Goal: Answer question/provide support

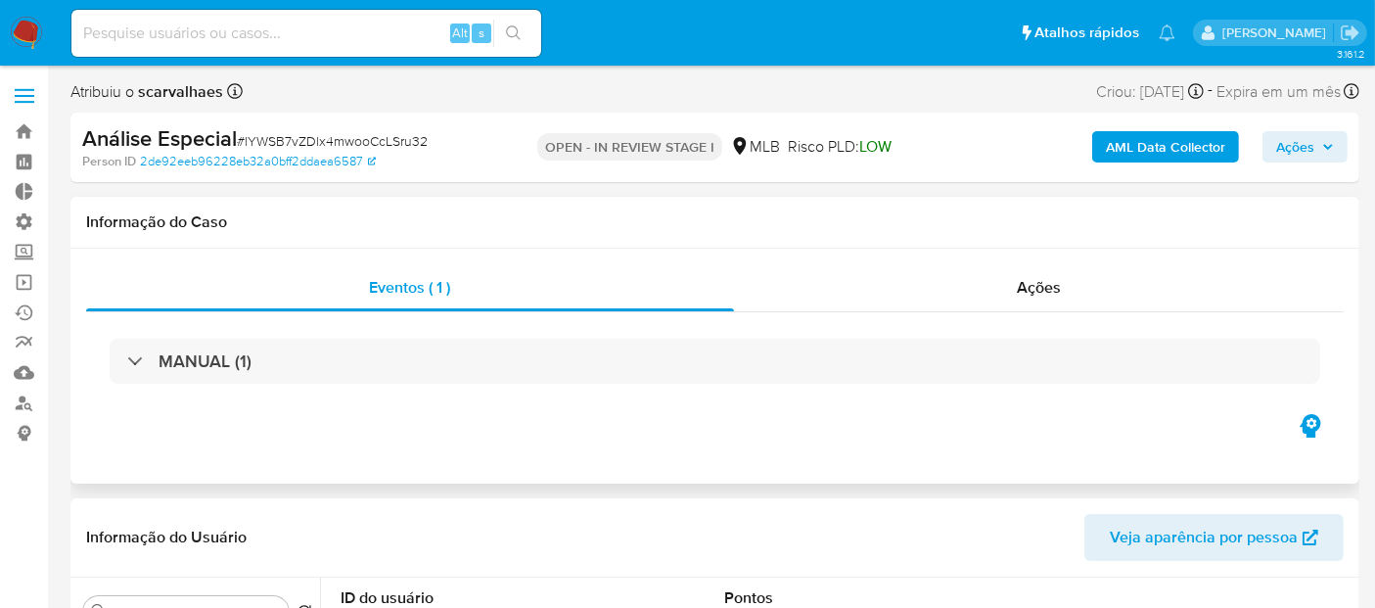
select select "10"
click at [1297, 138] on span "Ações" at bounding box center [1295, 146] width 38 height 31
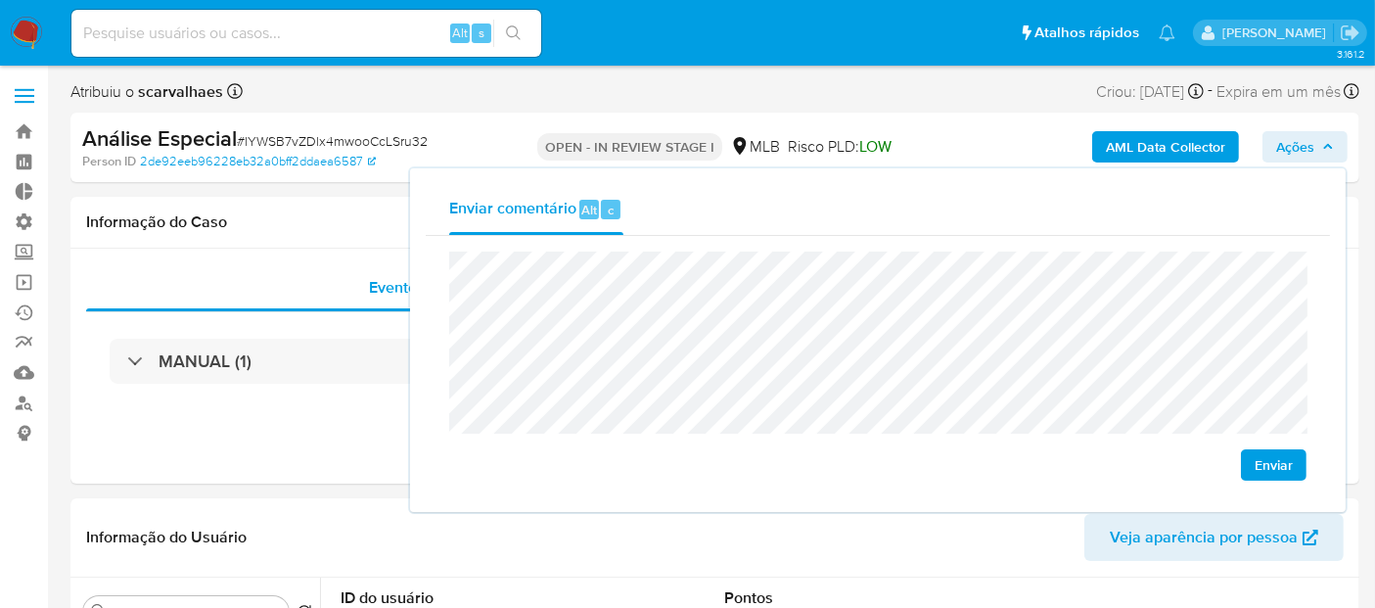
click at [1279, 461] on span "Enviar" at bounding box center [1274, 464] width 38 height 27
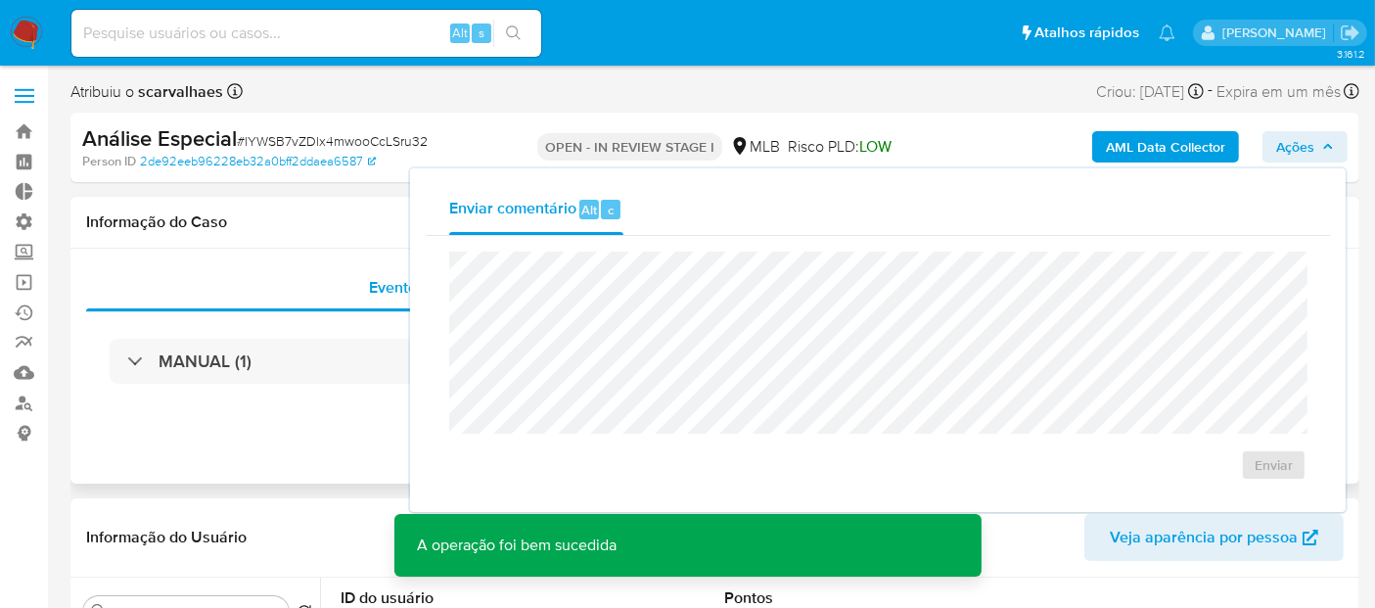
click at [351, 236] on div "Informação do Caso" at bounding box center [714, 223] width 1289 height 52
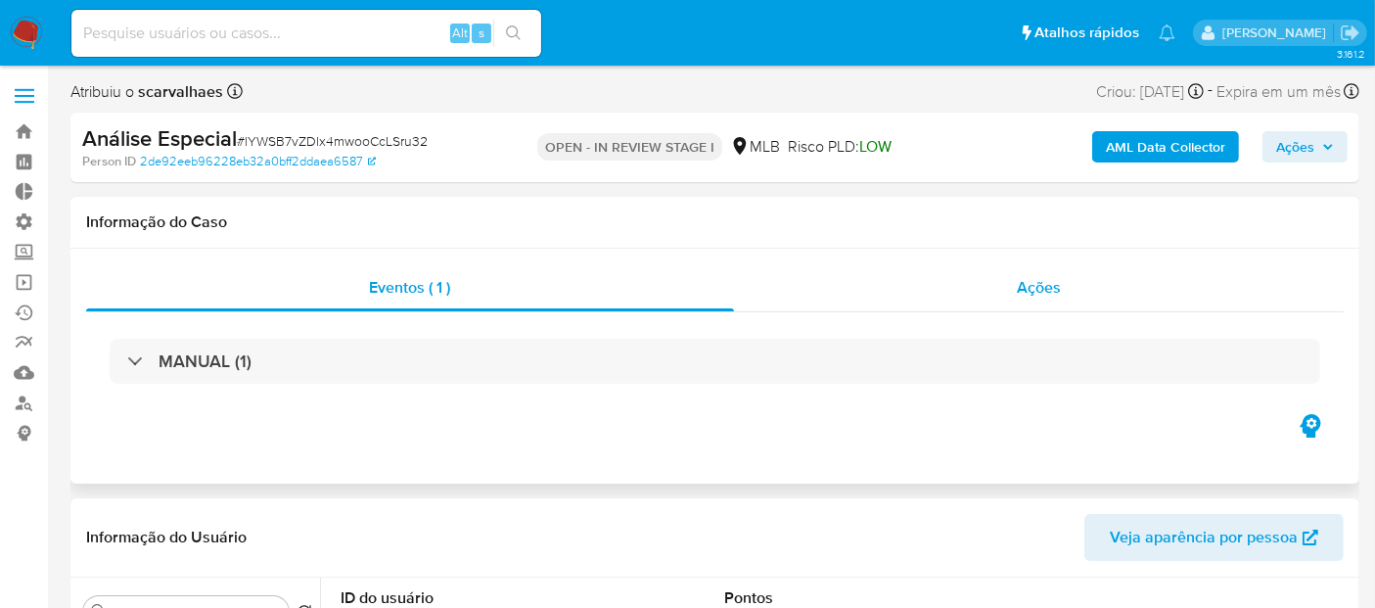
click at [1039, 287] on span "Ações" at bounding box center [1039, 287] width 44 height 23
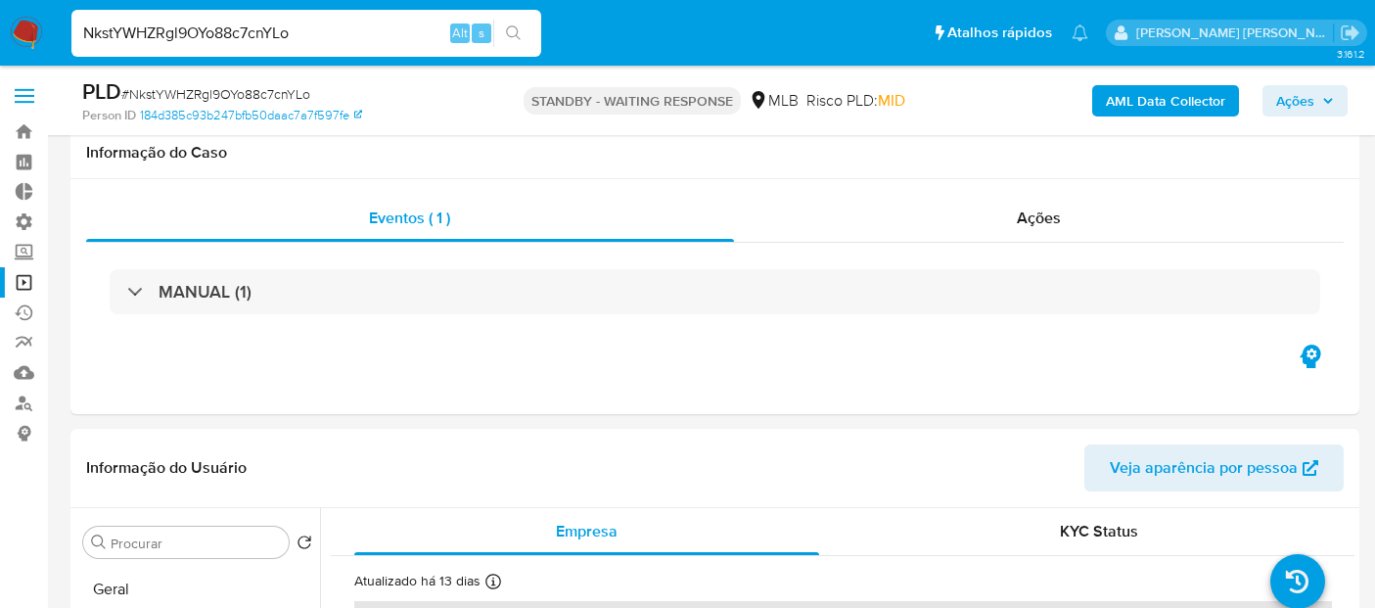
select select "10"
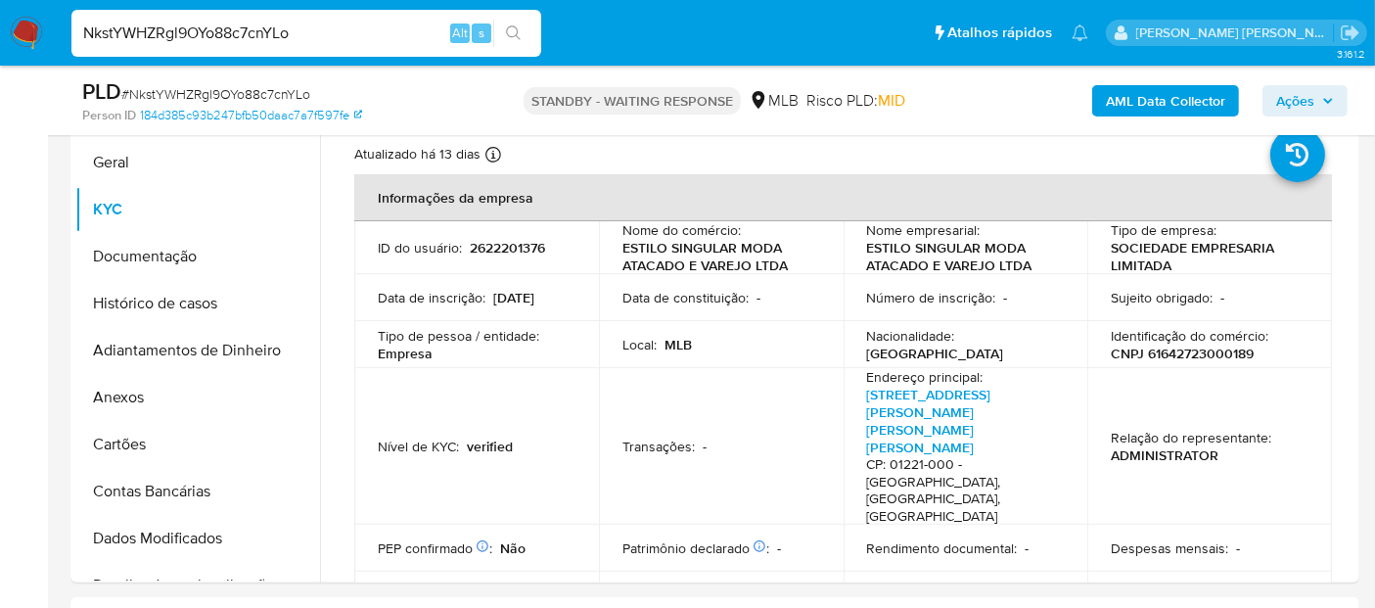
scroll to position [499, 0]
